Goal: Obtain resource: Obtain resource

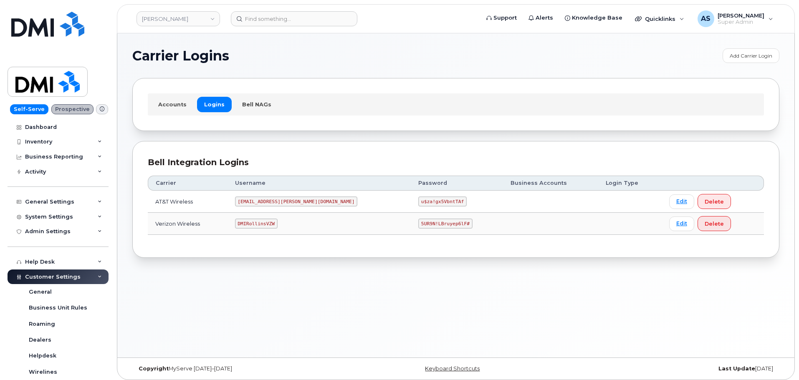
click at [418, 224] on code "5UR9N!LBruyep6lF#" at bounding box center [445, 224] width 54 height 10
copy code "5UR9N!LBruyep6lF#"
click at [275, 220] on code "DMIRollinsVZW" at bounding box center [256, 224] width 43 height 10
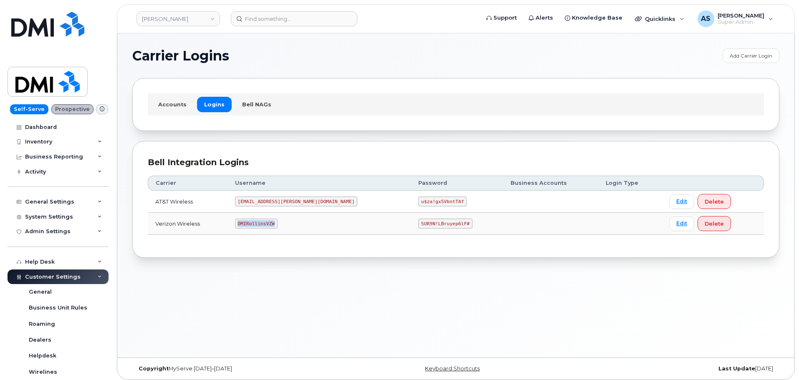
click at [275, 220] on code "DMIRollinsVZW" at bounding box center [256, 224] width 43 height 10
copy code "DMIRollinsVZW"
click at [418, 222] on code "5UR9N!LBruyep6lF#" at bounding box center [445, 224] width 54 height 10
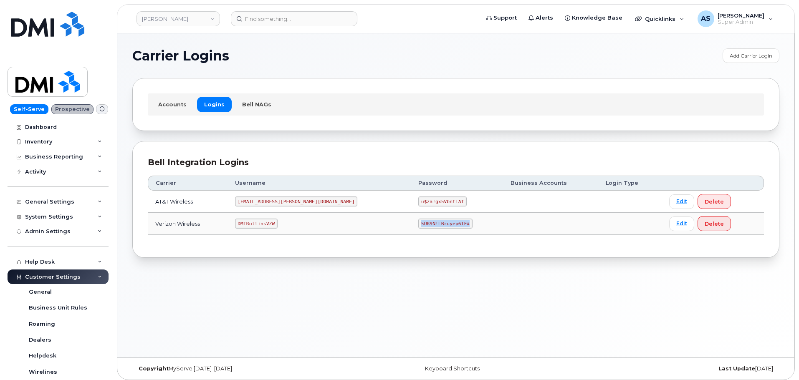
click at [418, 222] on code "5UR9N!LBruyep6lF#" at bounding box center [445, 224] width 54 height 10
copy code "5UR9N!LBruyep6lF#"
